Goal: Navigation & Orientation: Find specific page/section

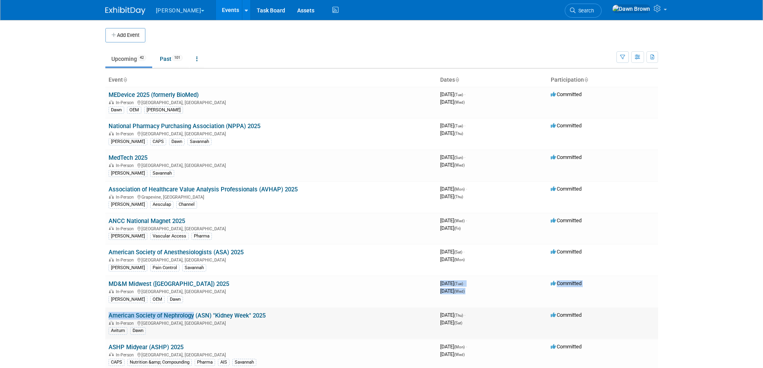
click at [210, 313] on link "American Society of Nephrology (ASN) "Kidney Week" 2025" at bounding box center [187, 315] width 157 height 7
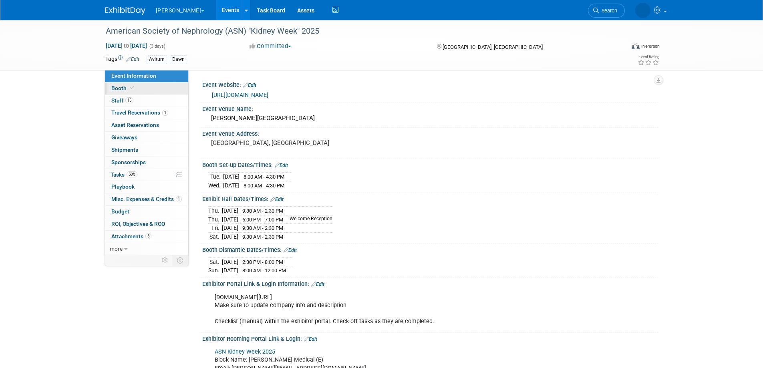
click at [123, 88] on span "Booth" at bounding box center [123, 88] width 24 height 6
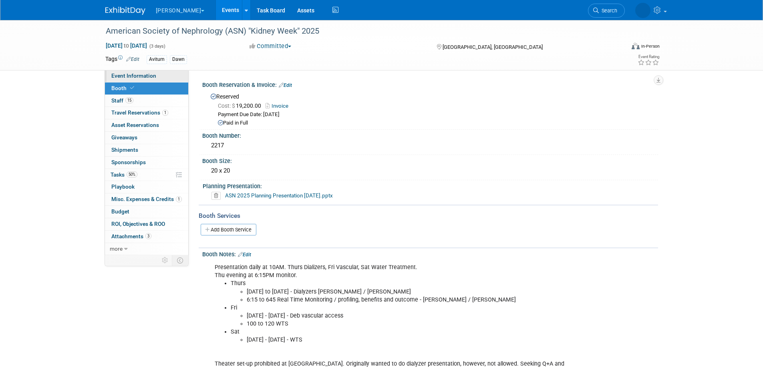
click at [128, 78] on span "Event Information" at bounding box center [133, 75] width 45 height 6
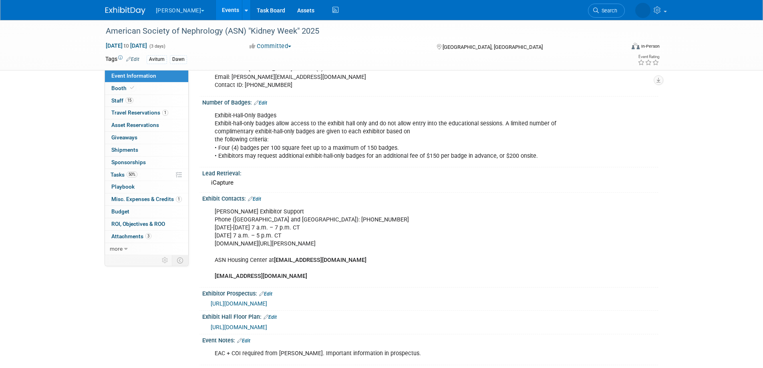
scroll to position [440, 0]
